Goal: Information Seeking & Learning: Learn about a topic

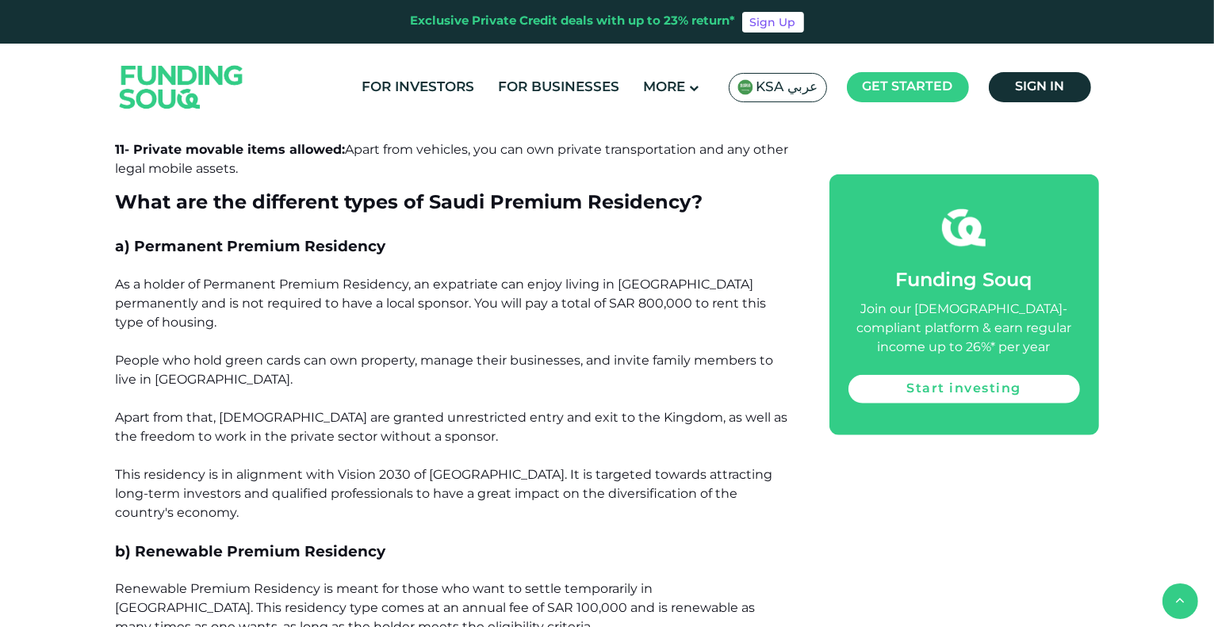
scroll to position [1665, 0]
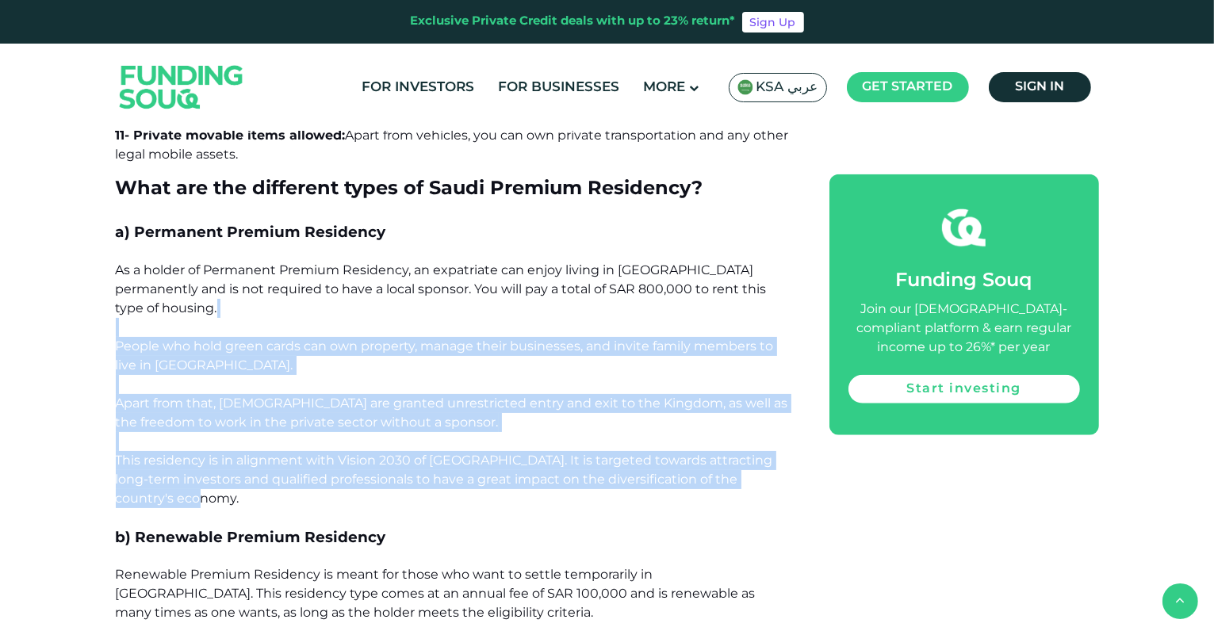
drag, startPoint x: 450, startPoint y: 262, endPoint x: 428, endPoint y: 450, distance: 188.4
click at [419, 428] on span "Apart from that, [DEMOGRAPHIC_DATA] are granted unrestricted entry and exit to …" at bounding box center [452, 451] width 672 height 110
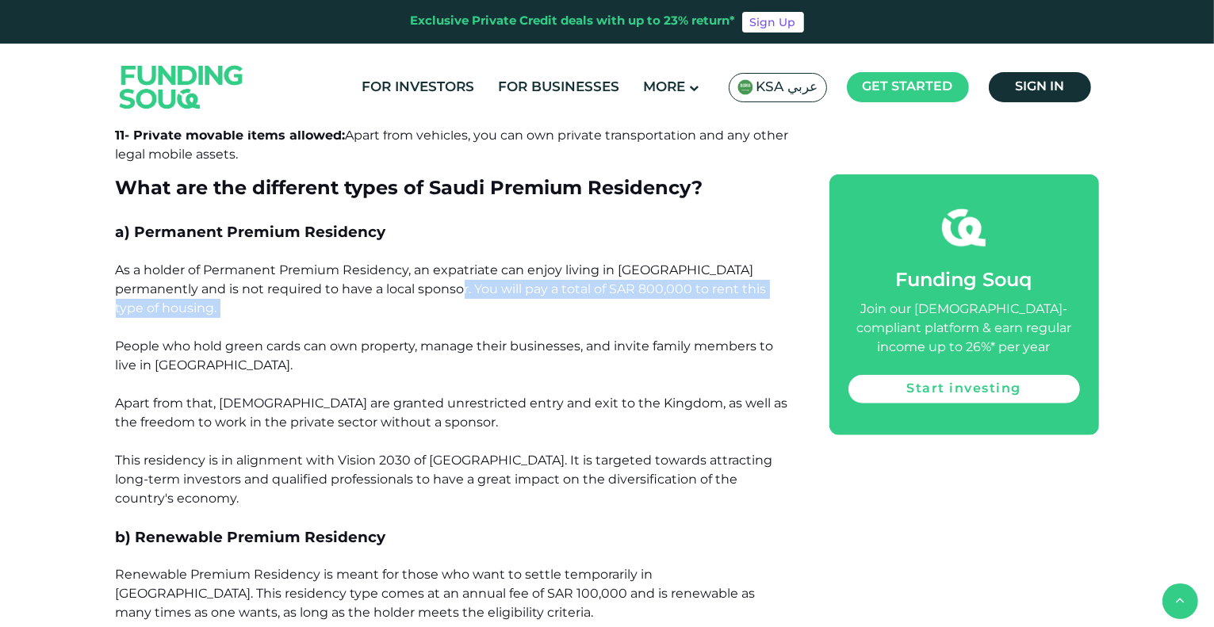
drag, startPoint x: 432, startPoint y: 261, endPoint x: 526, endPoint y: 270, distance: 94.0
click at [526, 270] on p "As a holder of Permanent Premium Residency, an expatriate can enjoy living in […" at bounding box center [455, 327] width 678 height 133
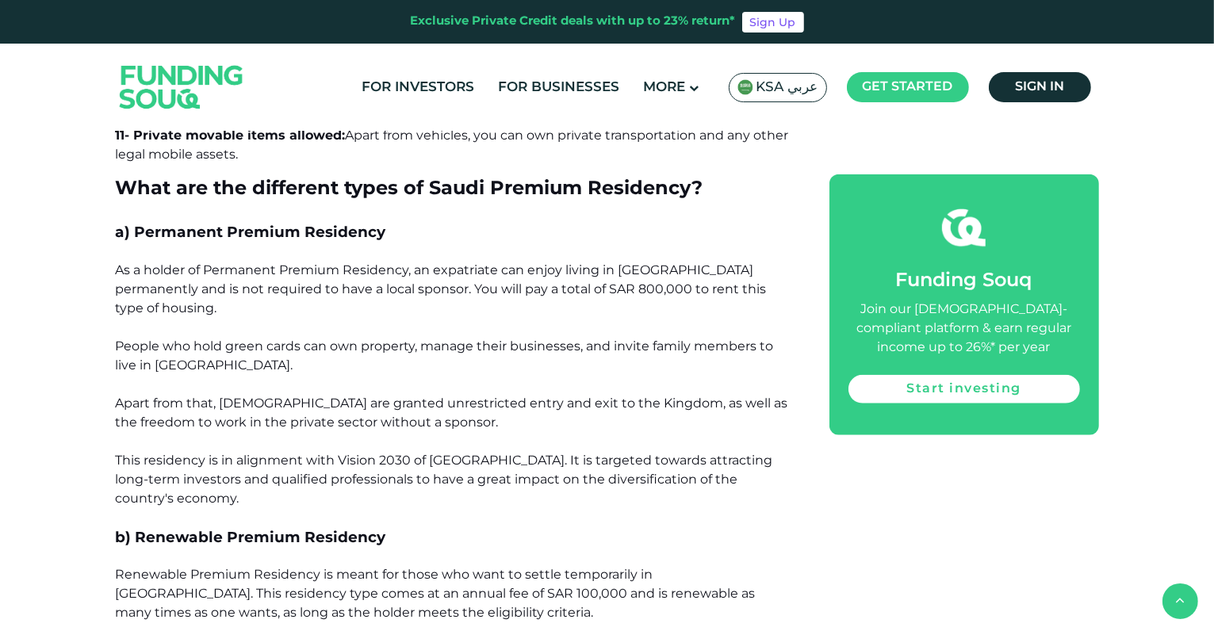
click at [514, 321] on p "As a holder of Permanent Premium Residency, an expatriate can enjoy living in […" at bounding box center [455, 327] width 678 height 133
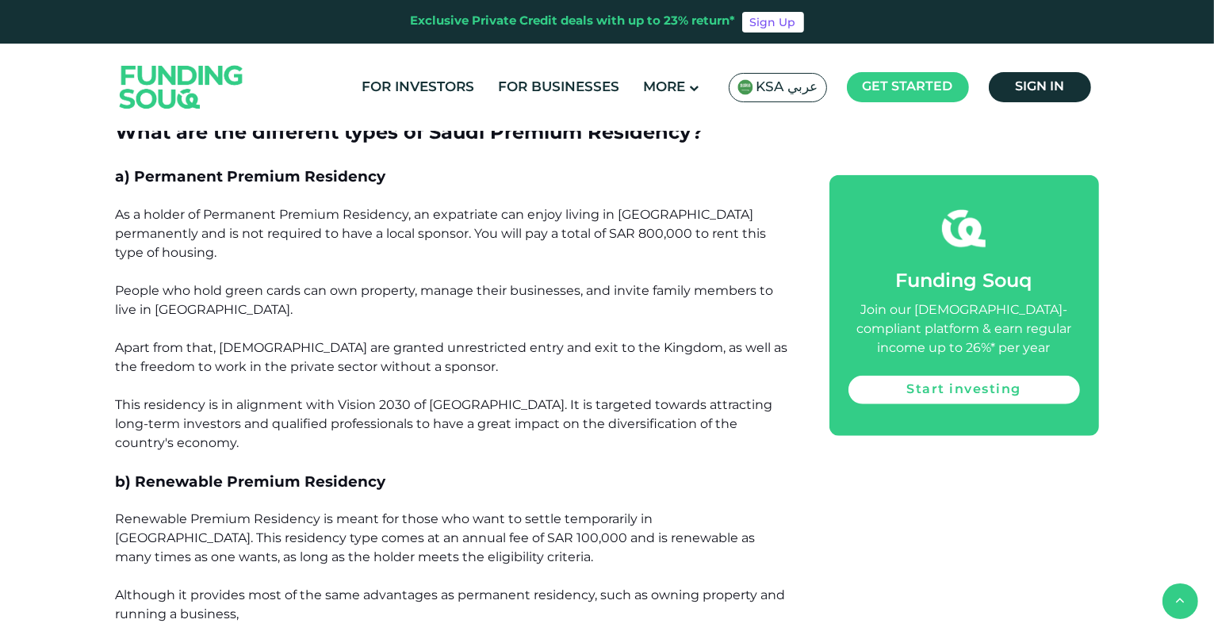
scroll to position [1744, 0]
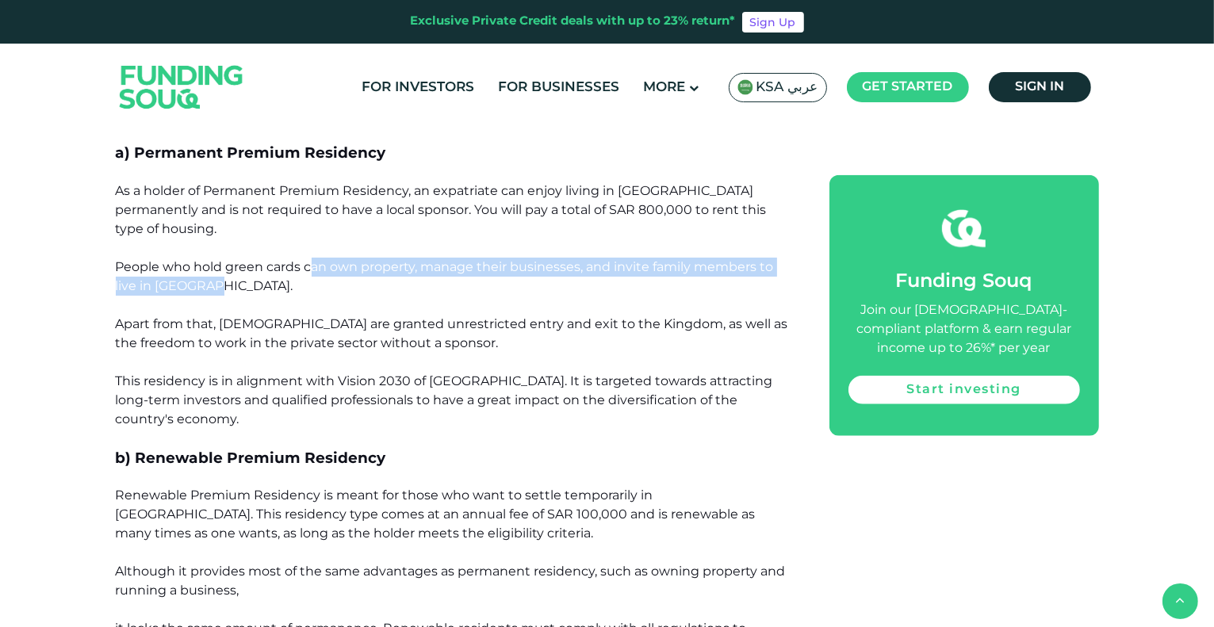
drag, startPoint x: 333, startPoint y: 216, endPoint x: 537, endPoint y: 235, distance: 204.6
click at [537, 235] on p "As a holder of Permanent Premium Residency, an expatriate can enjoy living in […" at bounding box center [455, 248] width 678 height 133
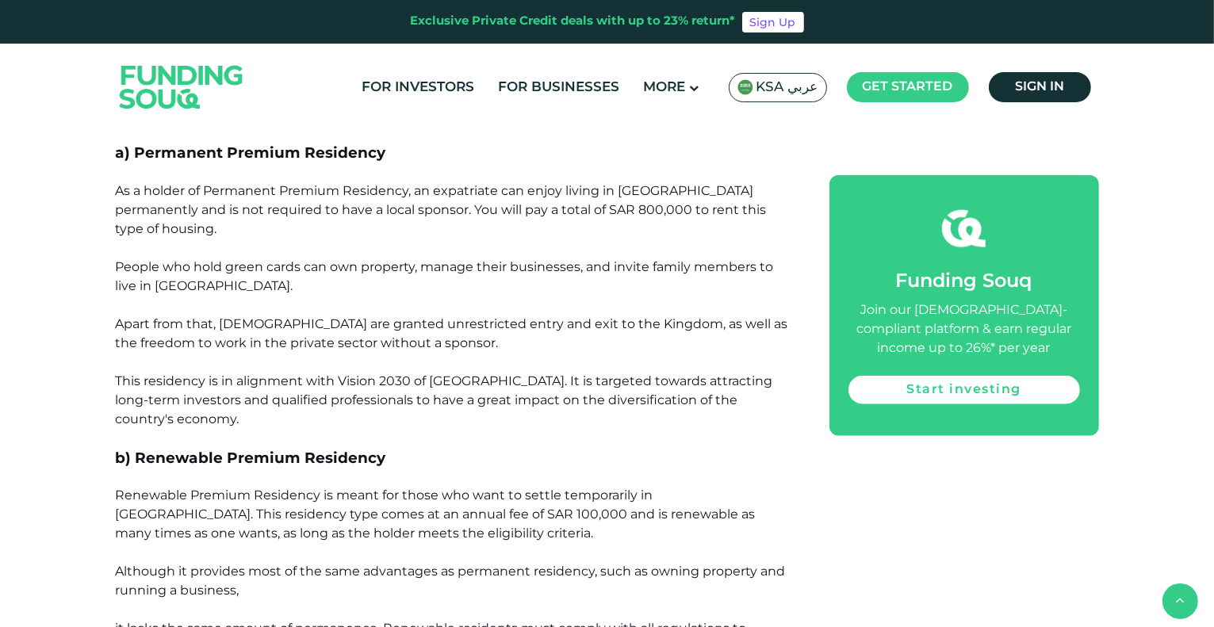
click at [444, 315] on p "Apart from that, [DEMOGRAPHIC_DATA] are granted unrestricted entry and exit to …" at bounding box center [455, 372] width 678 height 114
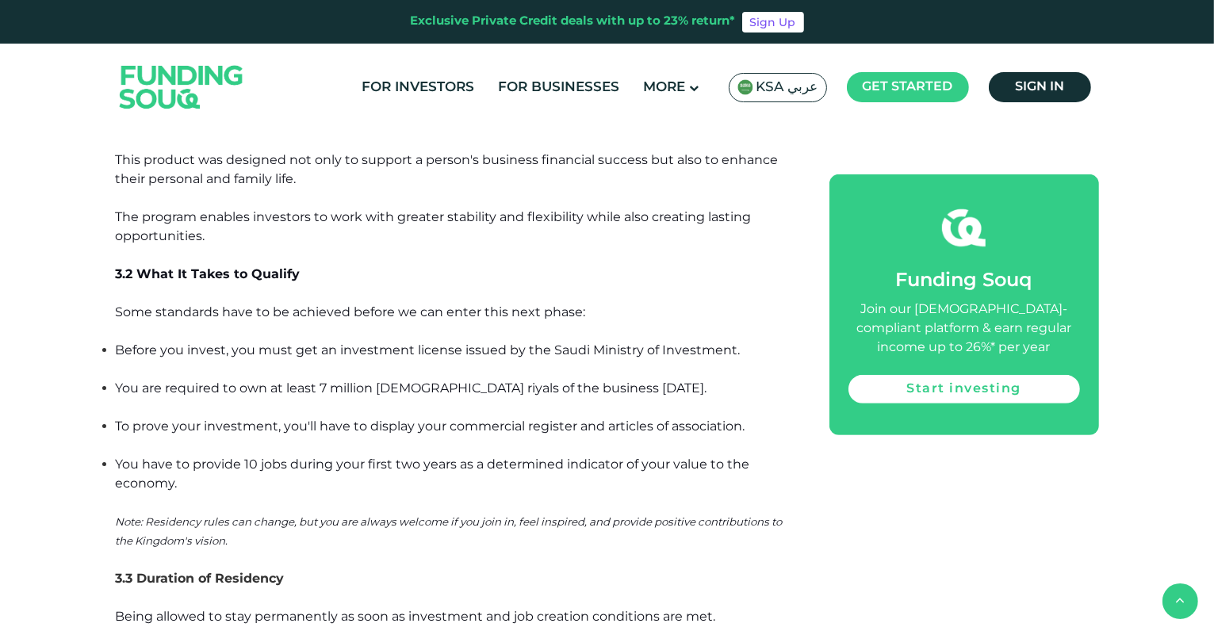
scroll to position [6661, 0]
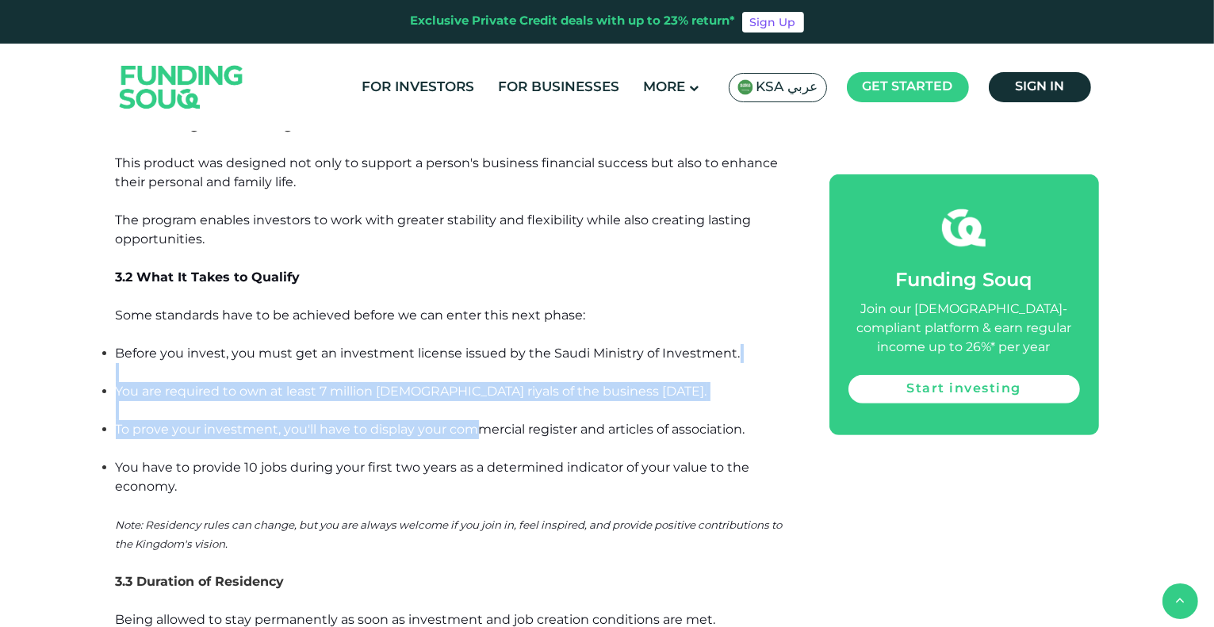
drag, startPoint x: 479, startPoint y: 287, endPoint x: 476, endPoint y: 350, distance: 63.5
click at [476, 350] on ul "Before you invest, you must get an investment license issued by the Saudi Minis…" at bounding box center [455, 429] width 678 height 171
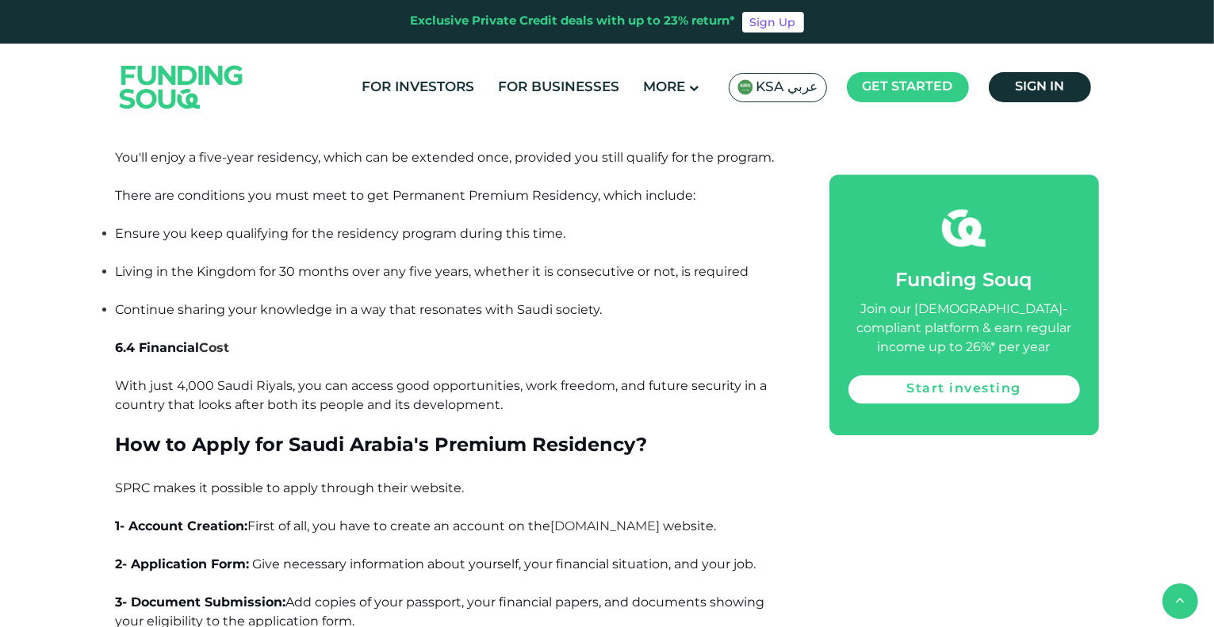
scroll to position [10467, 0]
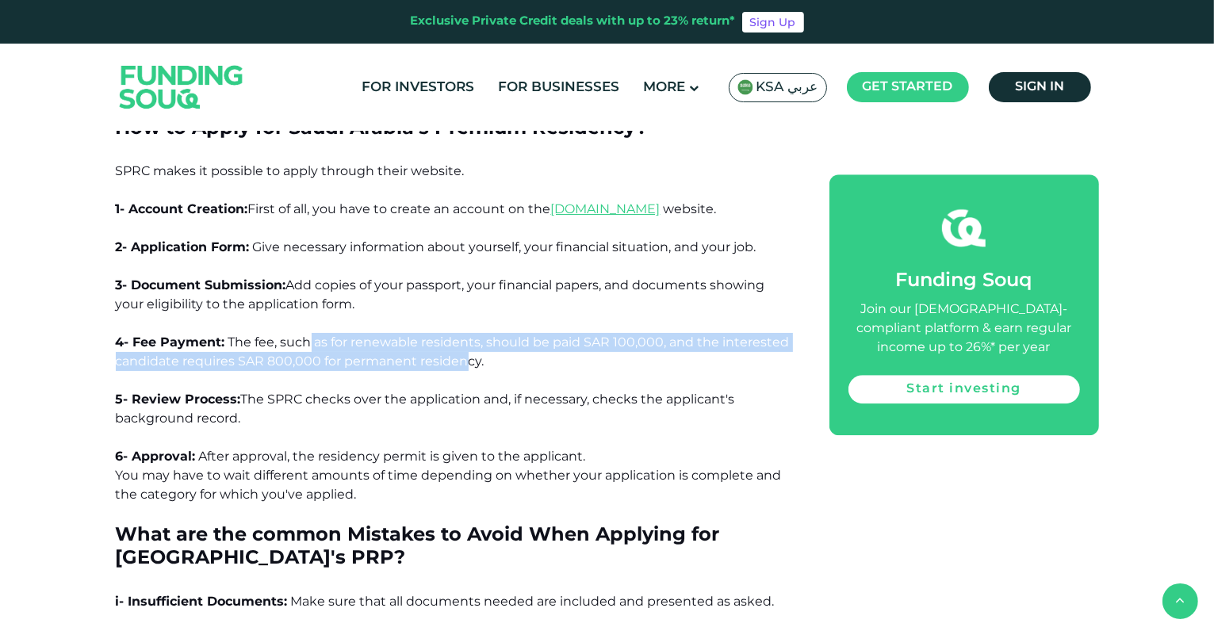
drag, startPoint x: 370, startPoint y: 266, endPoint x: 469, endPoint y: 285, distance: 101.1
click at [469, 335] on span "The fee, such as for renewable residents, should be paid SAR 100,000, and the i…" at bounding box center [453, 352] width 674 height 34
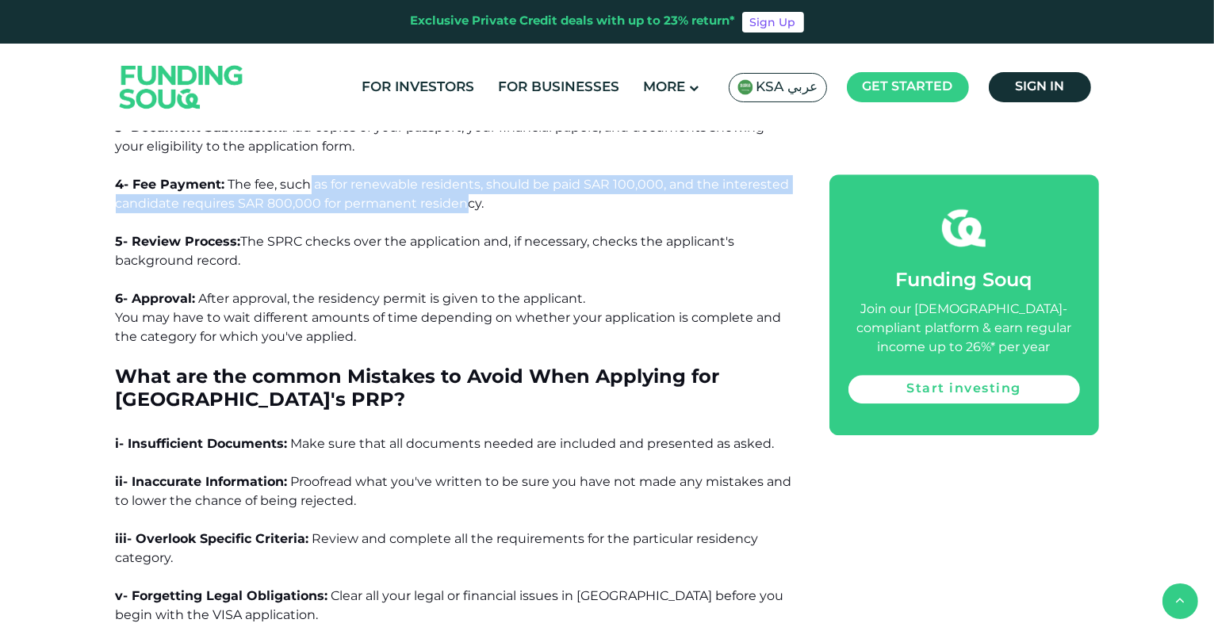
scroll to position [10625, 0]
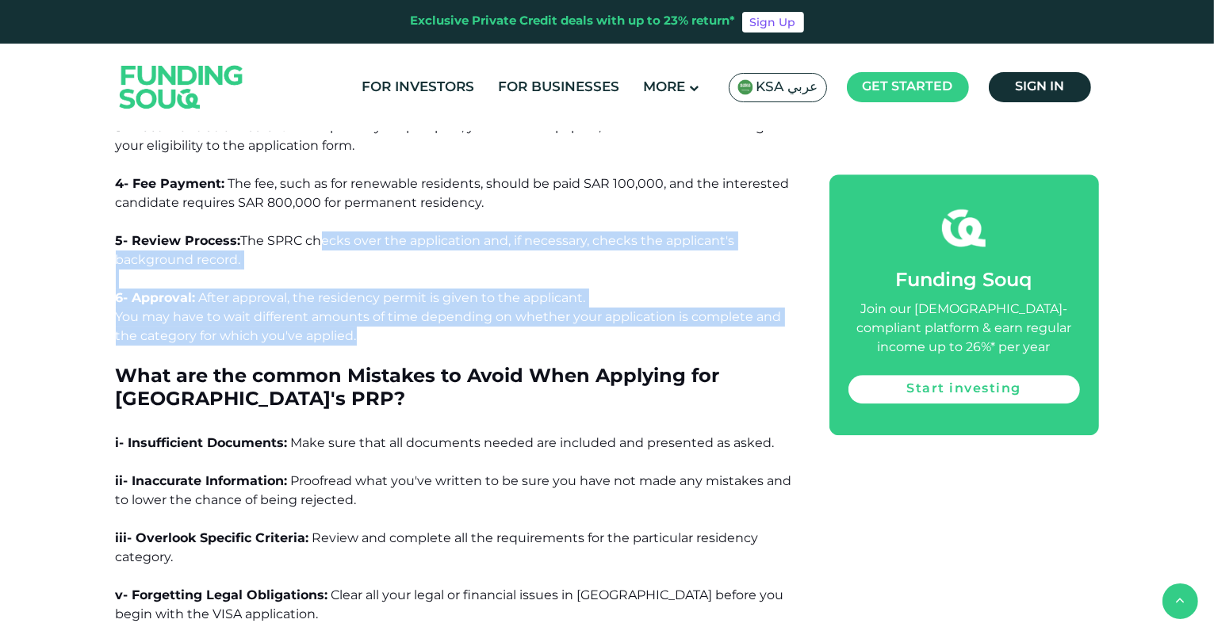
drag, startPoint x: 314, startPoint y: 161, endPoint x: 433, endPoint y: 259, distance: 154.3
click at [433, 308] on p "You may have to wait different amounts of time depending on whether your applic…" at bounding box center [455, 336] width 678 height 57
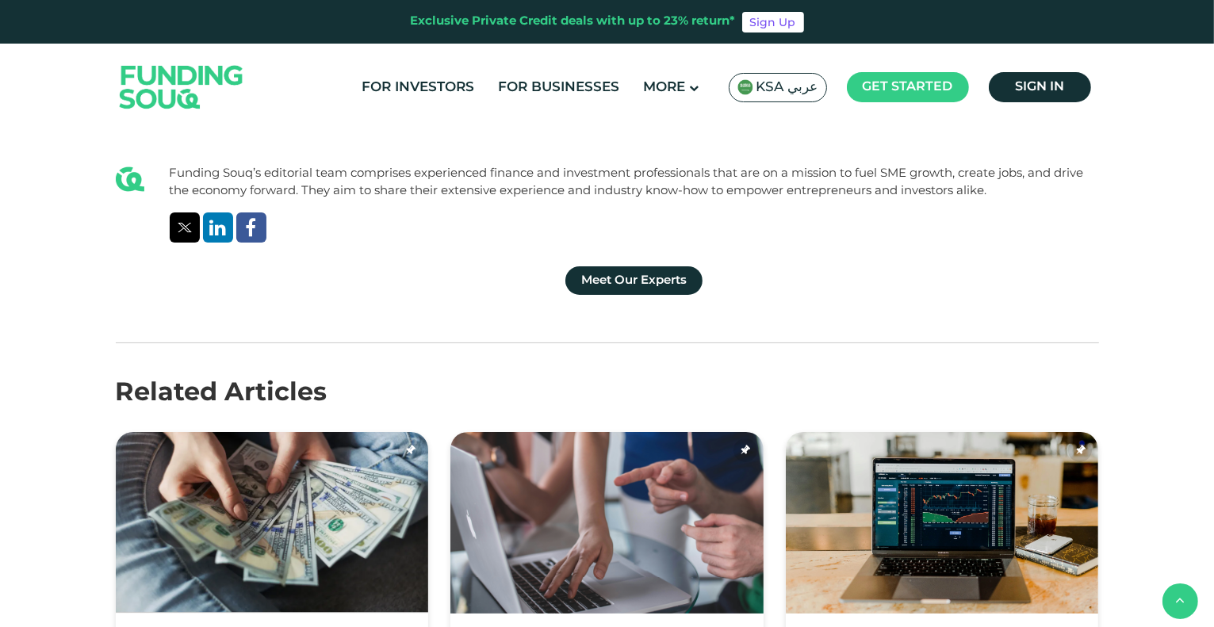
scroll to position [12290, 0]
